Goal: Task Accomplishment & Management: Manage account settings

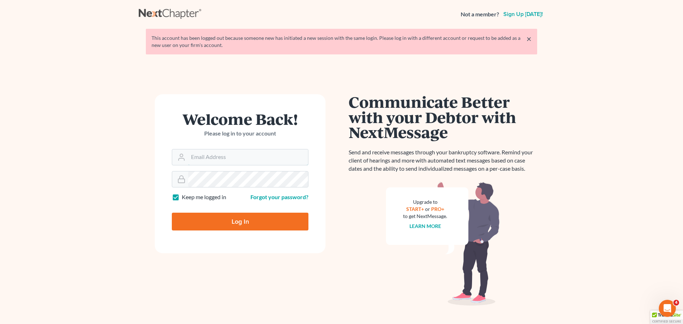
type input "[PERSON_NAME][EMAIL_ADDRESS][DOMAIN_NAME]"
click at [246, 224] on input "Log In" at bounding box center [240, 222] width 137 height 18
type input "Thinking..."
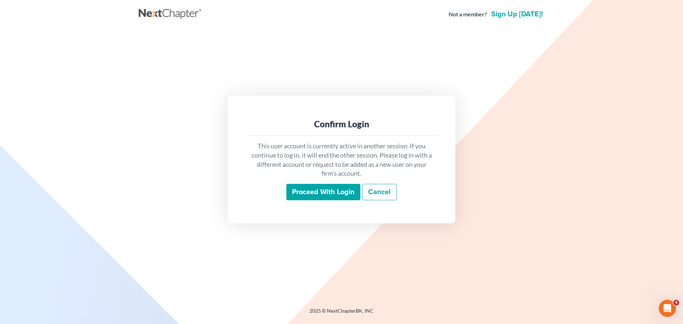
click at [317, 199] on input "Proceed with login" at bounding box center [323, 192] width 74 height 16
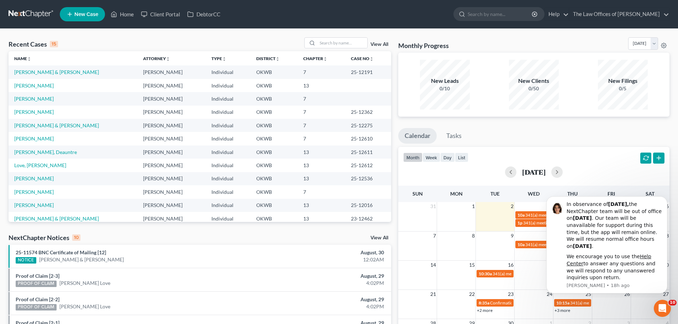
click at [625, 171] on div "September 2025" at bounding box center [533, 172] width 261 height 11
click at [663, 198] on icon "Dismiss notification" at bounding box center [665, 199] width 4 height 4
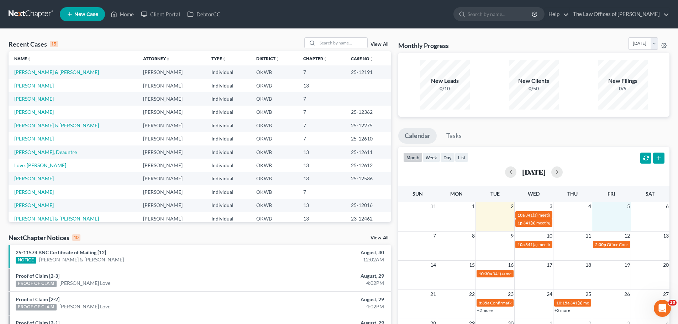
click at [619, 212] on td at bounding box center [611, 219] width 39 height 16
